Goal: Transaction & Acquisition: Download file/media

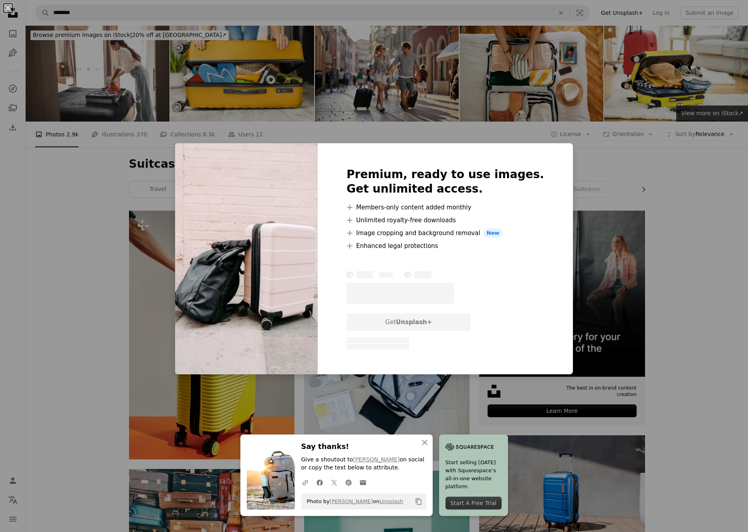
scroll to position [643, 0]
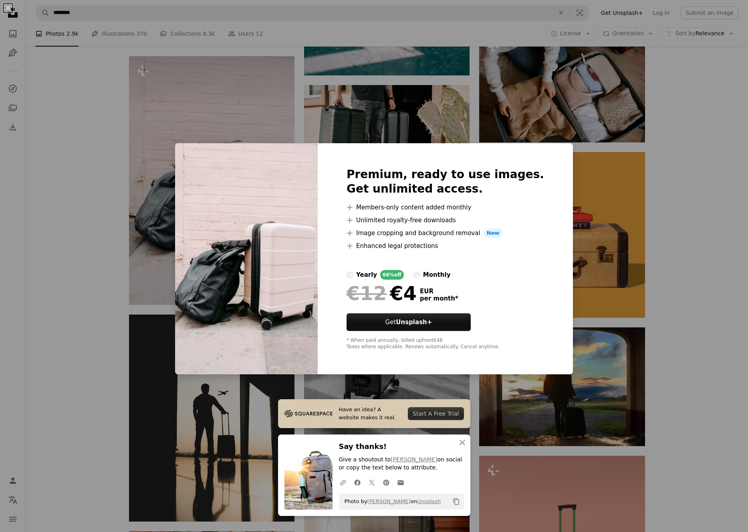
click at [683, 201] on div "An X shape Have an idea? A website makes it real. Start A Free Trial An X shape…" at bounding box center [374, 266] width 748 height 532
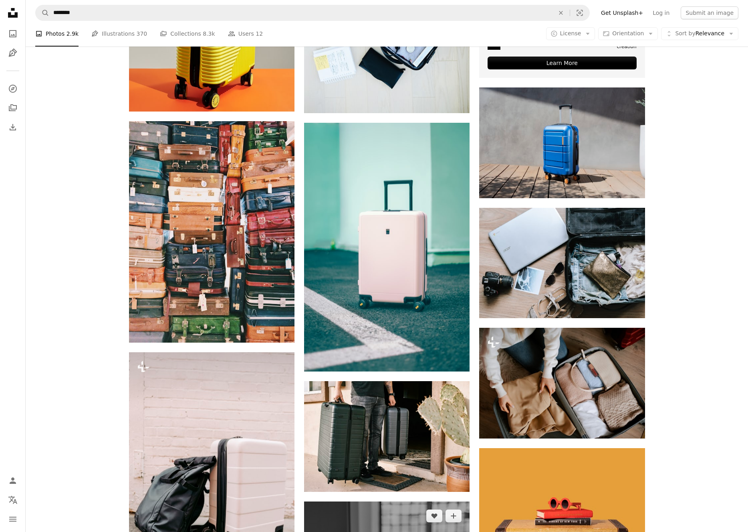
scroll to position [344, 0]
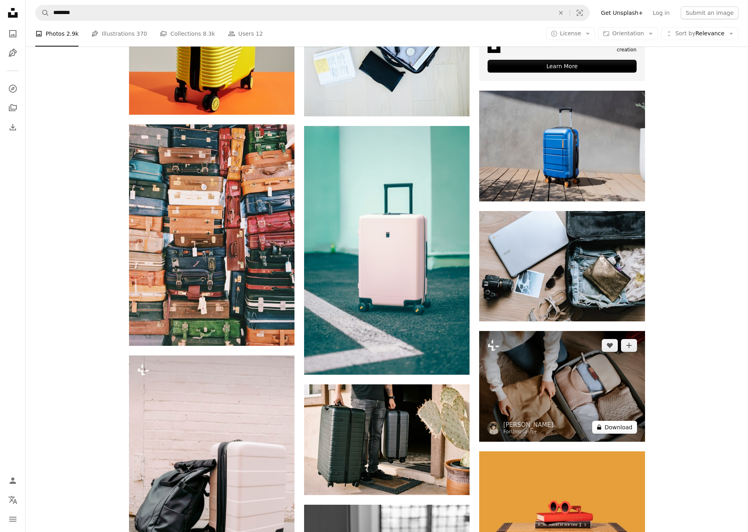
click at [607, 426] on button "A lock Download" at bounding box center [615, 427] width 45 height 13
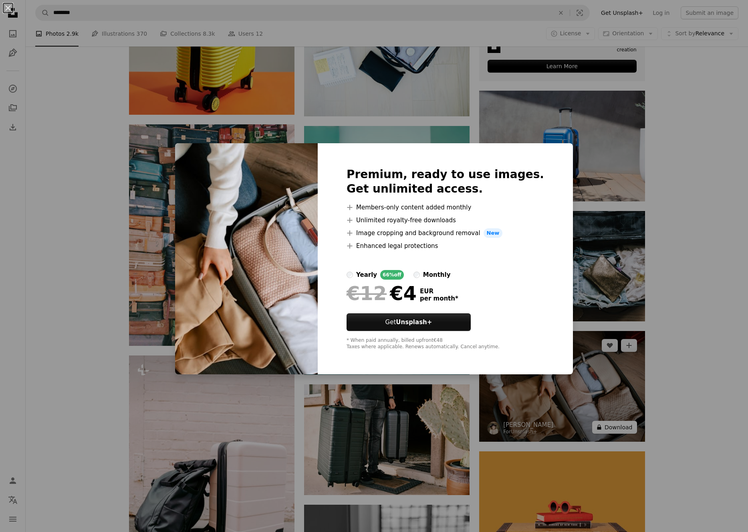
click at [607, 426] on div "An X shape Premium, ready to use images. Get unlimited access. A plus sign Memb…" at bounding box center [374, 266] width 748 height 532
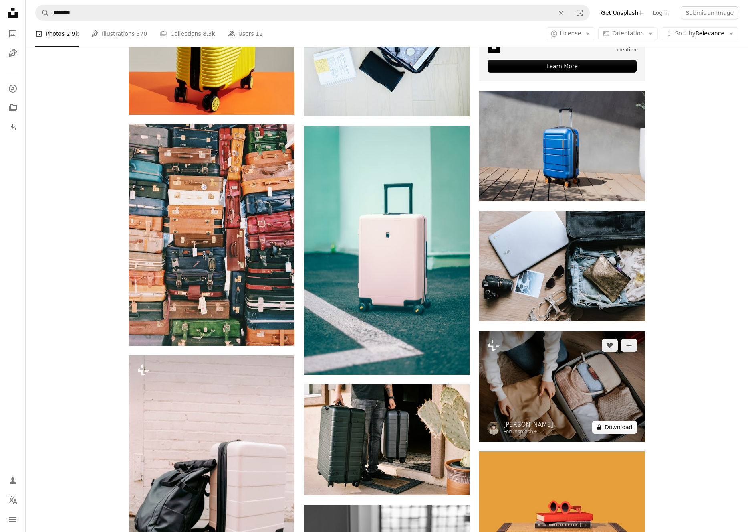
scroll to position [350, 0]
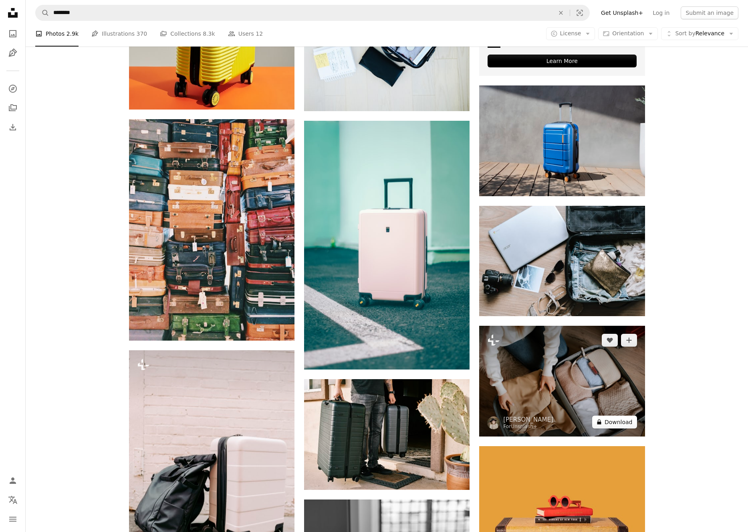
click at [609, 424] on button "A lock Download" at bounding box center [615, 421] width 45 height 13
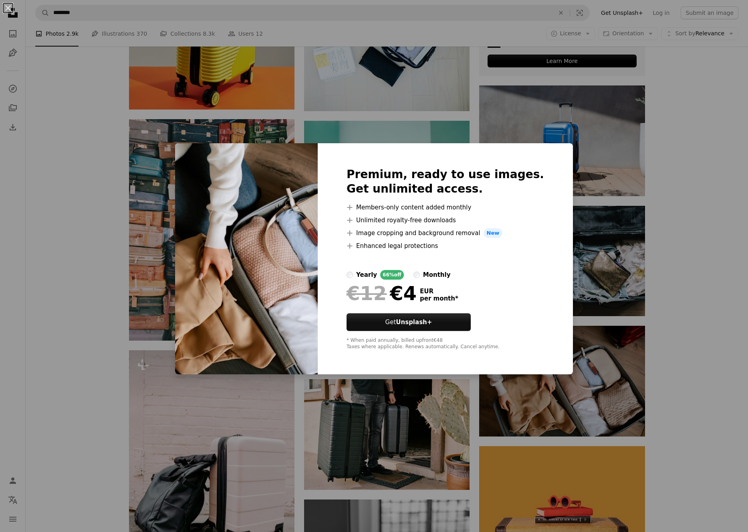
click at [681, 88] on div "An X shape Premium, ready to use images. Get unlimited access. A plus sign Memb…" at bounding box center [374, 266] width 748 height 532
